Goal: Check status

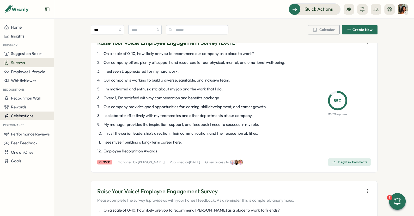
scroll to position [388, 0]
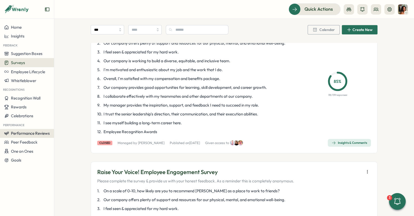
click at [34, 131] on span "Performance Reviews" at bounding box center [30, 133] width 39 height 5
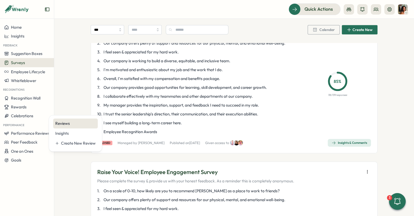
click at [55, 122] on div "Reviews" at bounding box center [75, 124] width 45 height 10
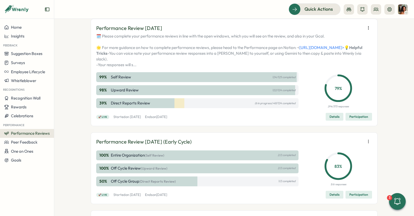
scroll to position [89, 0]
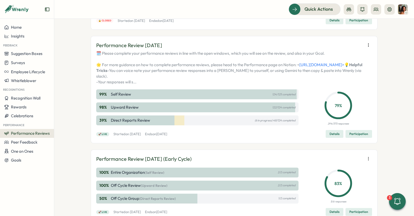
click at [358, 138] on span "Participation" at bounding box center [358, 133] width 19 height 7
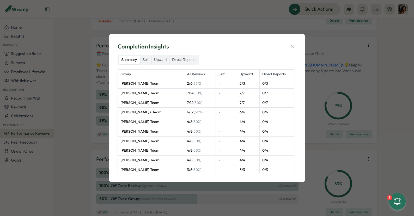
click at [354, 94] on div "Completion Insights Summary Self Upward Direct Reports Group All Reviews Self U…" at bounding box center [207, 108] width 414 height 216
drag, startPoint x: 294, startPoint y: 44, endPoint x: 327, endPoint y: 66, distance: 39.8
click at [294, 45] on icon "button" at bounding box center [292, 46] width 5 height 5
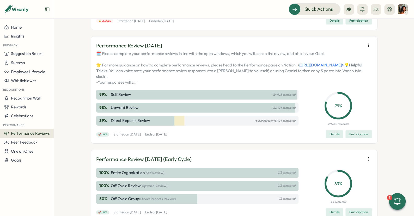
scroll to position [186, 0]
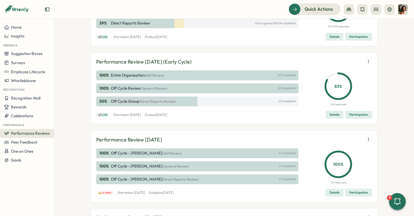
click at [367, 118] on span "Participation" at bounding box center [358, 114] width 19 height 7
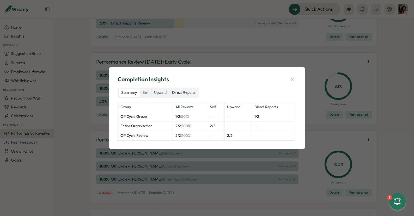
click at [176, 91] on label "Direct Reports" at bounding box center [183, 93] width 28 height 8
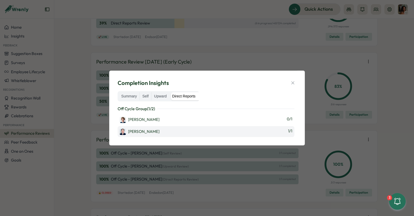
click at [242, 134] on div "[PERSON_NAME] 1 / 1" at bounding box center [205, 131] width 177 height 11
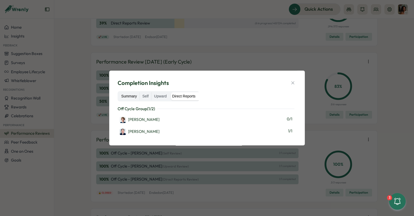
click at [132, 96] on label "Summary" at bounding box center [129, 96] width 21 height 8
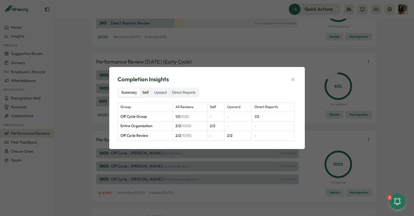
click at [147, 96] on label "Self" at bounding box center [145, 93] width 11 height 8
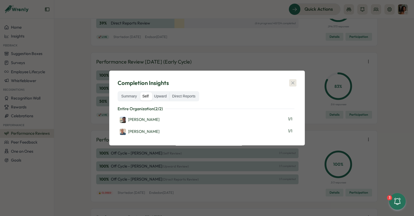
click at [292, 82] on icon "button" at bounding box center [292, 83] width 3 height 3
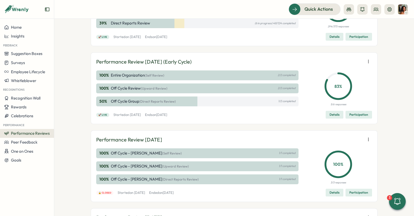
click at [353, 40] on span "Participation" at bounding box center [358, 36] width 19 height 7
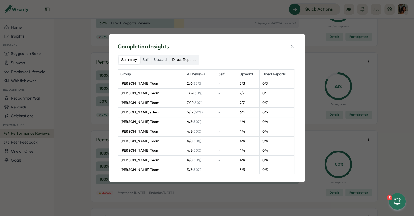
click at [190, 59] on label "Direct Reports" at bounding box center [183, 60] width 28 height 8
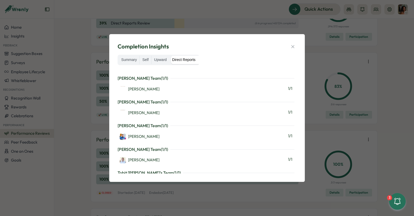
scroll to position [881, 0]
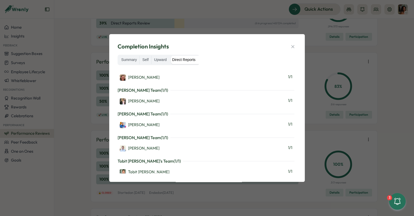
click at [169, 19] on div "Completion Insights Summary Self Upward Direct Reports [PERSON_NAME] Team ( 0 /…" at bounding box center [207, 108] width 414 height 216
